Goal: Information Seeking & Learning: Learn about a topic

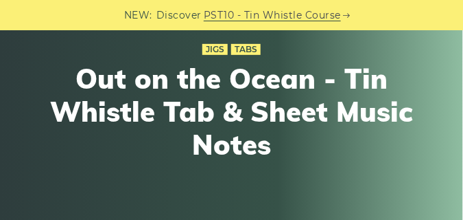
scroll to position [182, 0]
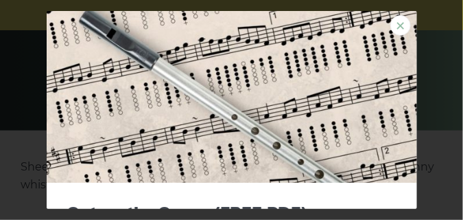
click at [395, 25] on link "×" at bounding box center [400, 25] width 21 height 21
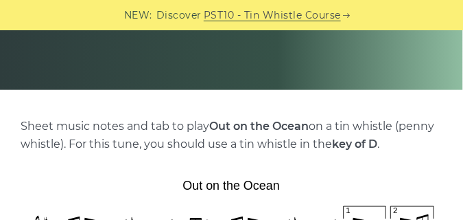
scroll to position [366, 0]
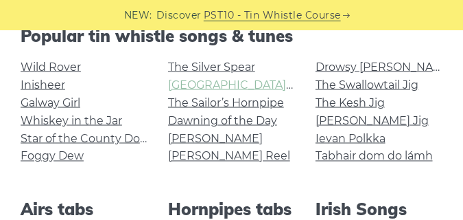
click at [197, 88] on link "Rocky Road to Dublin" at bounding box center [294, 84] width 253 height 13
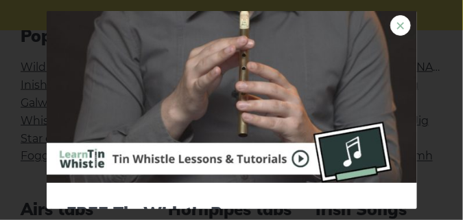
click at [395, 25] on link "×" at bounding box center [400, 25] width 21 height 21
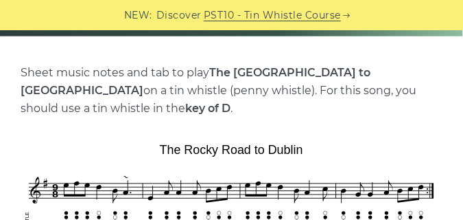
scroll to position [366, 0]
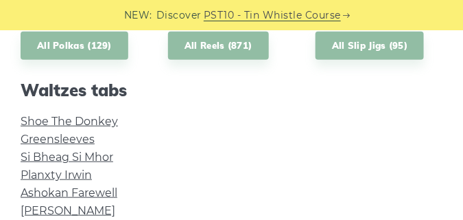
scroll to position [869, 0]
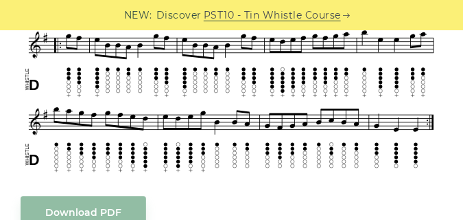
scroll to position [594, 0]
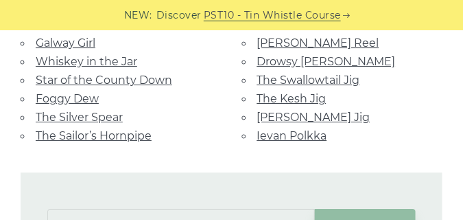
scroll to position [958, 0]
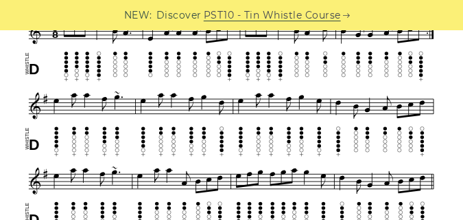
scroll to position [457, 0]
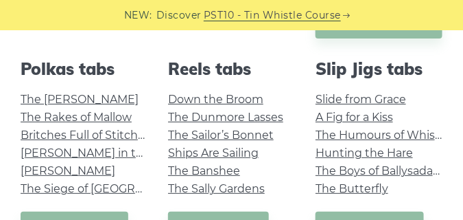
scroll to position [1116, 0]
